Goal: Use online tool/utility: Utilize a website feature to perform a specific function

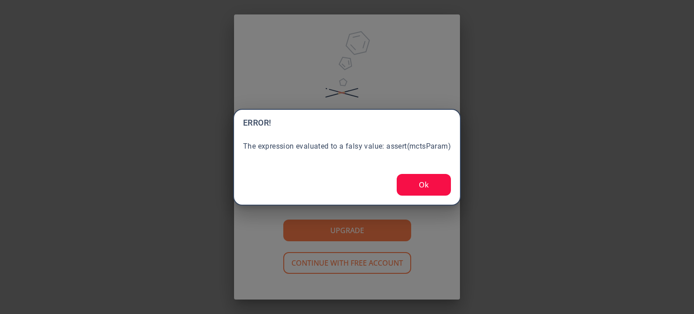
click at [431, 181] on button "Ok" at bounding box center [424, 185] width 54 height 22
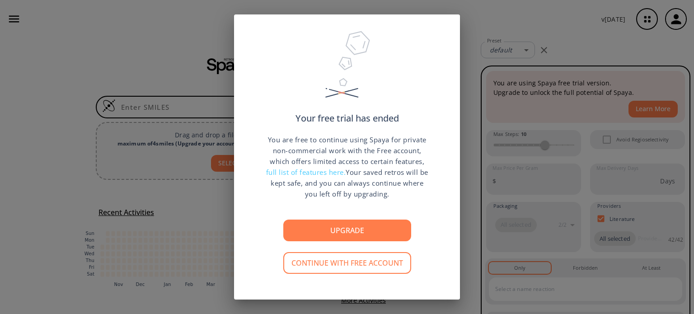
click at [541, 50] on div "Your free trial has ended You are free to continue using Spaya for private non-…" at bounding box center [347, 157] width 694 height 314
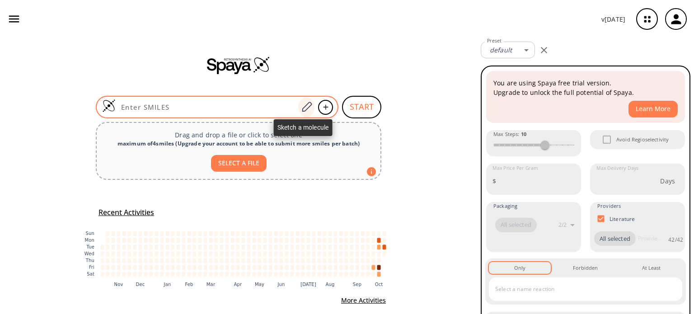
click at [303, 107] on icon at bounding box center [306, 107] width 12 height 12
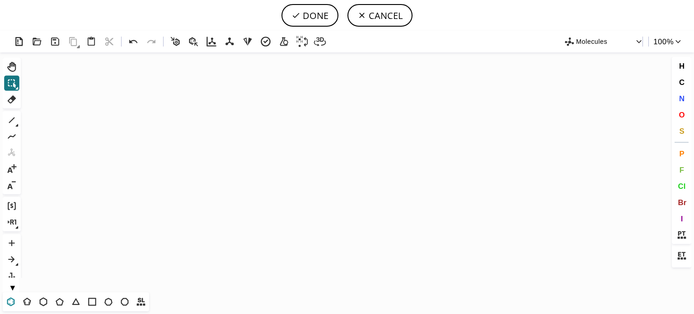
click at [10, 297] on icon at bounding box center [11, 302] width 12 height 12
click at [281, 164] on icon "Created with [PERSON_NAME] 2.3.0" at bounding box center [346, 172] width 645 height 240
click at [105, 300] on icon at bounding box center [109, 302] width 12 height 12
drag, startPoint x: 94, startPoint y: 299, endPoint x: 115, endPoint y: 288, distance: 23.4
click at [95, 297] on icon at bounding box center [92, 302] width 12 height 12
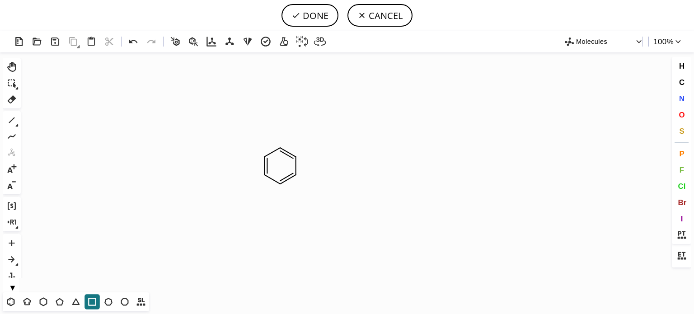
drag, startPoint x: 300, startPoint y: 155, endPoint x: 347, endPoint y: 162, distance: 47.0
drag, startPoint x: 12, startPoint y: 99, endPoint x: 152, endPoint y: 115, distance: 141.5
click at [14, 99] on icon at bounding box center [12, 99] width 9 height 8
drag, startPoint x: 300, startPoint y: 145, endPoint x: 273, endPoint y: 141, distance: 26.5
click at [298, 145] on icon at bounding box center [302, 146] width 14 height 16
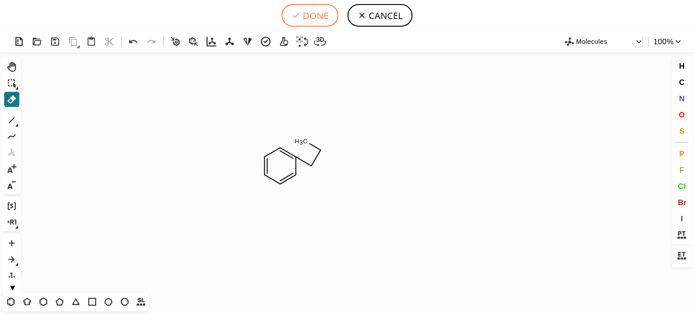
click at [323, 14] on button "DONE" at bounding box center [310, 15] width 57 height 23
type input "C1C=CC(CCC)=CC=1"
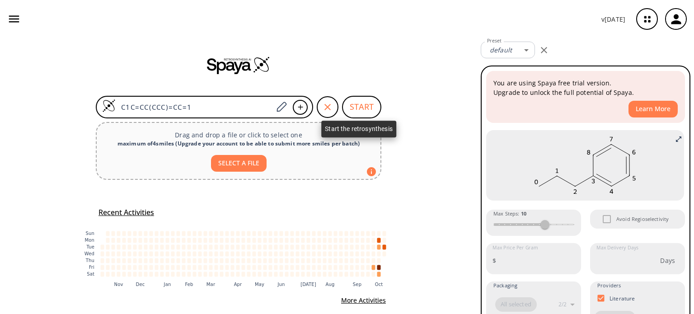
click at [358, 105] on button "START" at bounding box center [361, 107] width 39 height 23
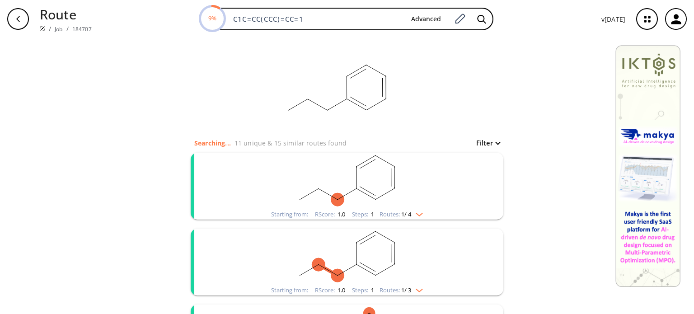
click at [412, 213] on img "clusters" at bounding box center [417, 212] width 12 height 7
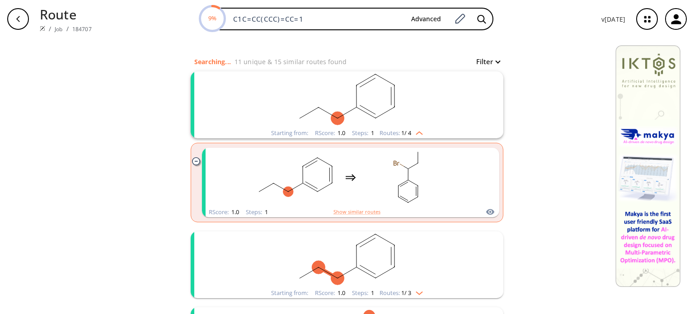
scroll to position [90, 0]
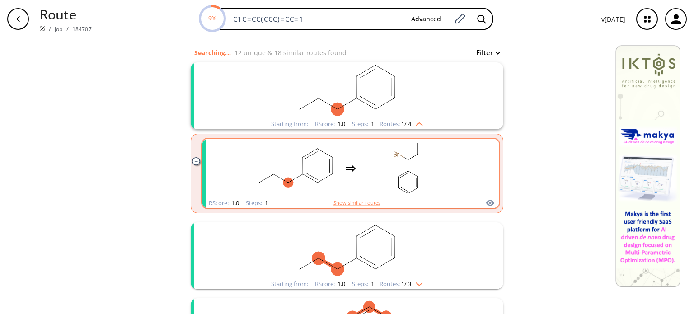
click at [358, 164] on div "clusters" at bounding box center [351, 168] width 192 height 59
click at [354, 166] on div "clusters" at bounding box center [351, 168] width 192 height 59
click at [355, 171] on div "clusters" at bounding box center [351, 168] width 192 height 59
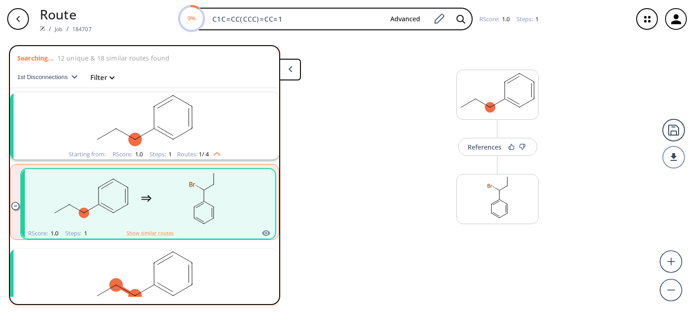
scroll to position [20, 0]
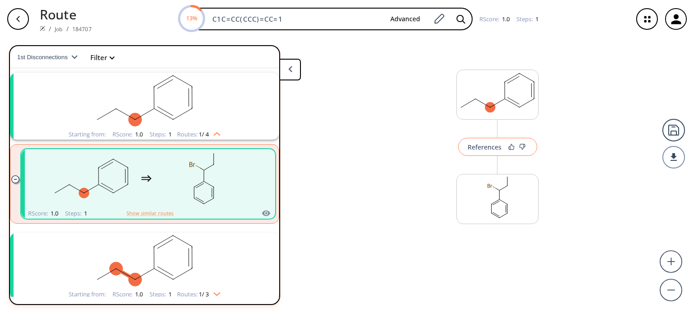
click at [480, 151] on button "References" at bounding box center [497, 147] width 79 height 18
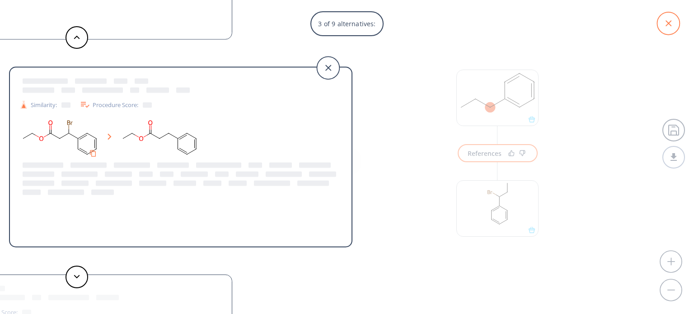
click at [671, 27] on icon at bounding box center [668, 23] width 23 height 23
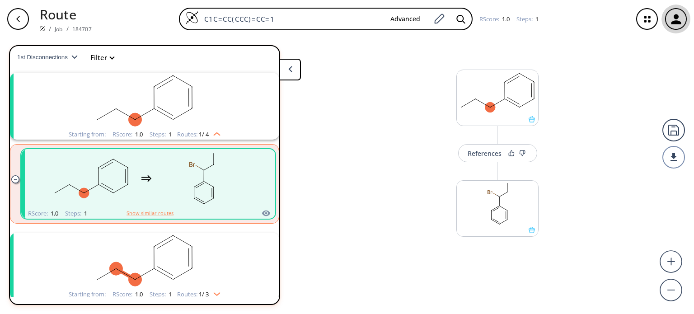
click at [680, 27] on div "button" at bounding box center [676, 19] width 20 height 20
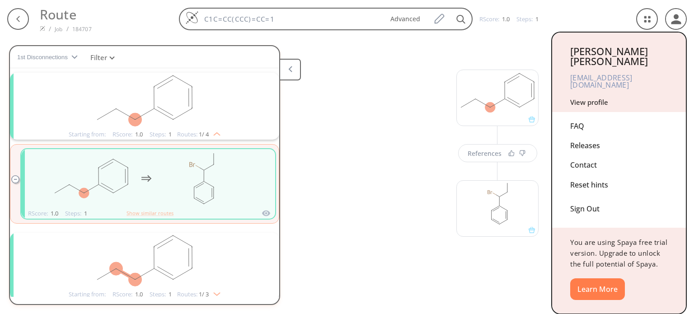
click at [598, 195] on div "Sign Out" at bounding box center [619, 207] width 98 height 24
